Goal: Navigation & Orientation: Find specific page/section

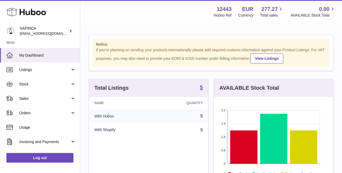
scroll to position [83, 119]
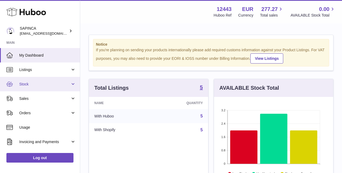
click at [29, 85] on span "Stock" at bounding box center [44, 84] width 51 height 5
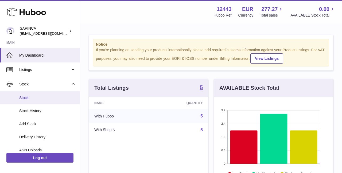
click at [28, 97] on span "Stock" at bounding box center [47, 97] width 57 height 5
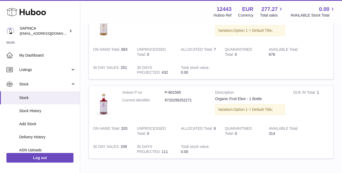
scroll to position [326, 0]
